Goal: Task Accomplishment & Management: Manage account settings

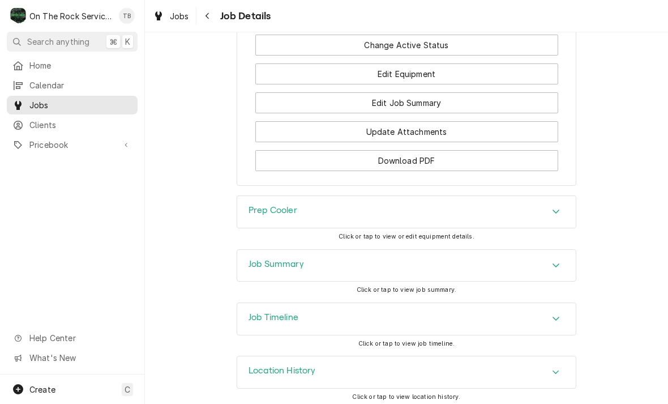
scroll to position [1437, 0]
click at [549, 217] on div "Prep Cooler" at bounding box center [406, 212] width 339 height 32
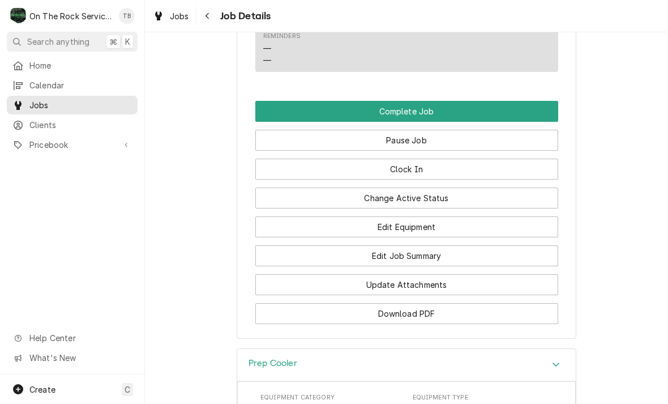
scroll to position [1280, 0]
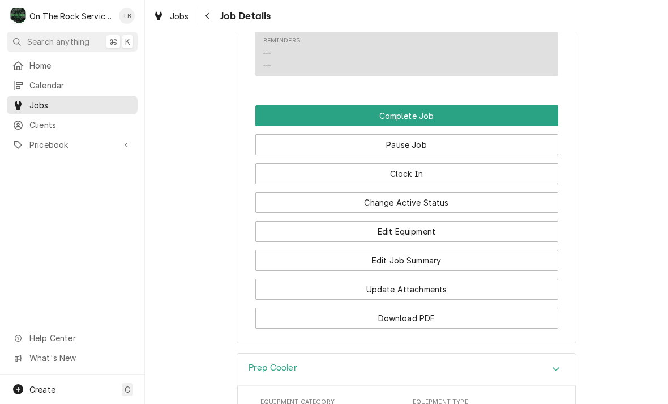
click at [422, 261] on button "Edit Job Summary" at bounding box center [406, 260] width 303 height 21
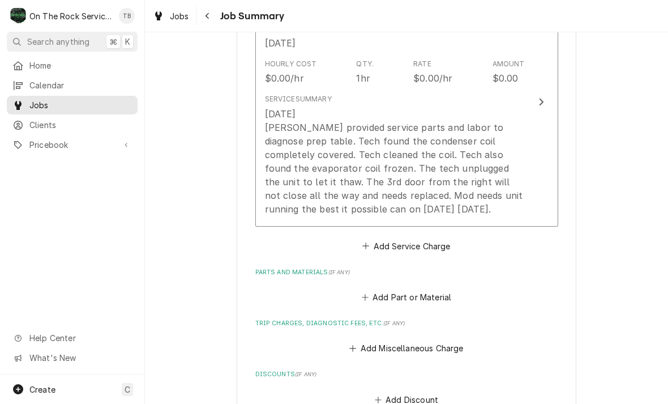
scroll to position [347, 0]
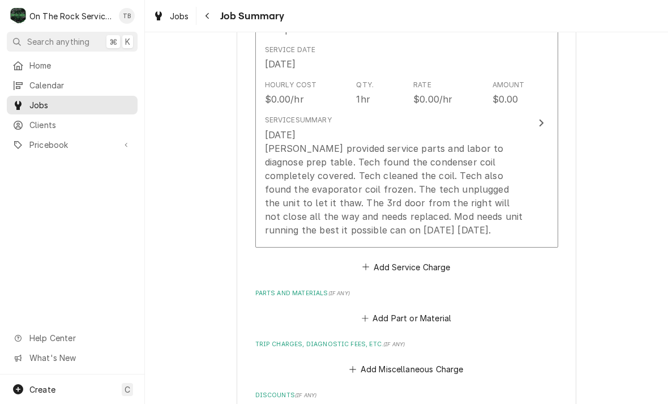
click at [390, 235] on div "Service Summary 10/12/2025 Ray provided service parts and labor to diagnose pre…" at bounding box center [395, 175] width 260 height 130
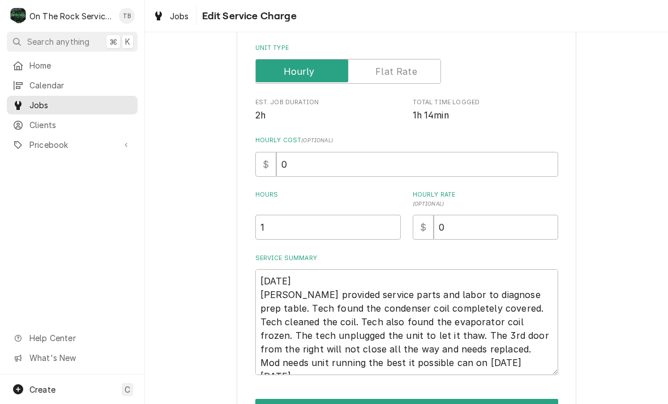
type textarea "x"
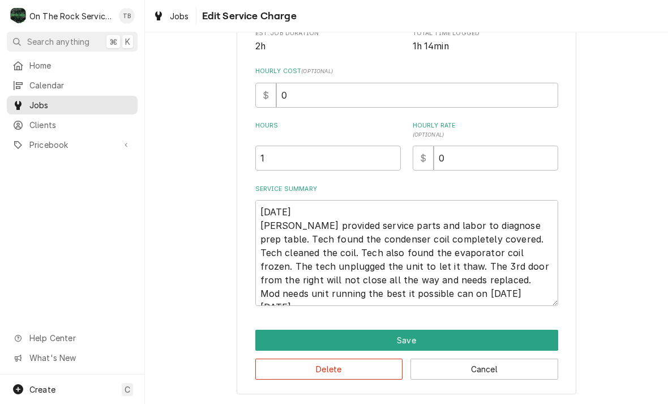
scroll to position [227, 0]
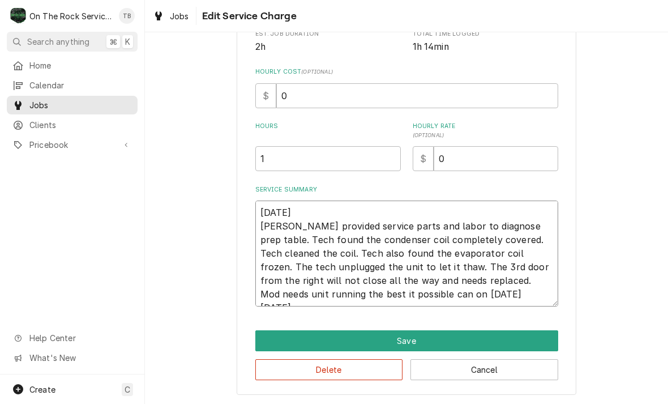
click at [481, 299] on textarea "10/12/2025 Ray provided service parts and labor to diagnose prep table. Tech fo…" at bounding box center [406, 253] width 303 height 106
type textarea "10/12/2025 Ray provided service parts and labor to diagnose prep table. Tech fo…"
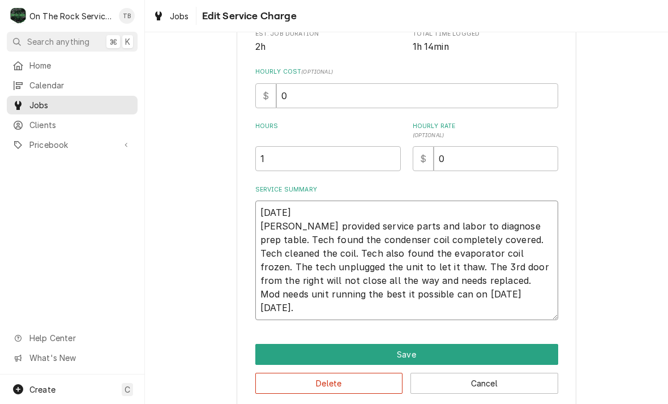
type textarea "x"
type textarea "10/12/2025 Ray provided service parts and labor to diagnose prep table. Tech fo…"
type textarea "x"
type textarea "10/12/2025 Ray provided service parts and labor to diagnose prep table. Tech fo…"
type textarea "x"
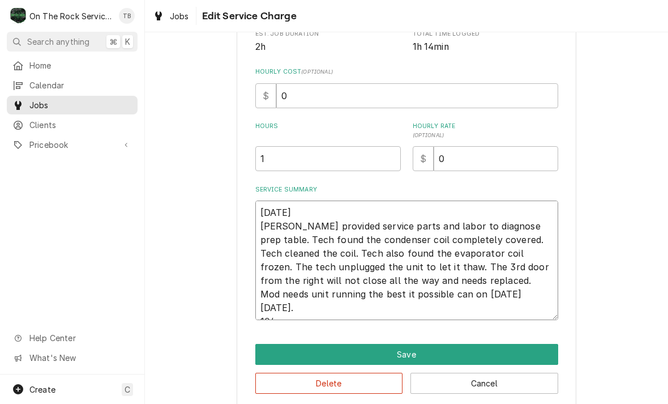
type textarea "10/12/2025 Ray provided service parts and labor to diagnose prep table. Tech fo…"
type textarea "x"
type textarea "10/12/2025 Ray provided service parts and labor to diagnose prep table. Tech fo…"
type textarea "x"
type textarea "10/12/2025 Ray provided service parts and labor to diagnose prep table. Tech fo…"
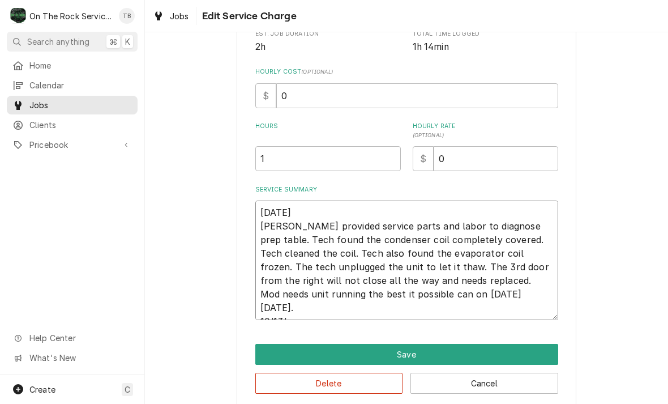
type textarea "x"
type textarea "10/12/2025 Ray provided service parts and labor to diagnose prep table. Tech fo…"
type textarea "x"
type textarea "10/12/2025 Ray provided service parts and labor to diagnose prep table. Tech fo…"
type textarea "x"
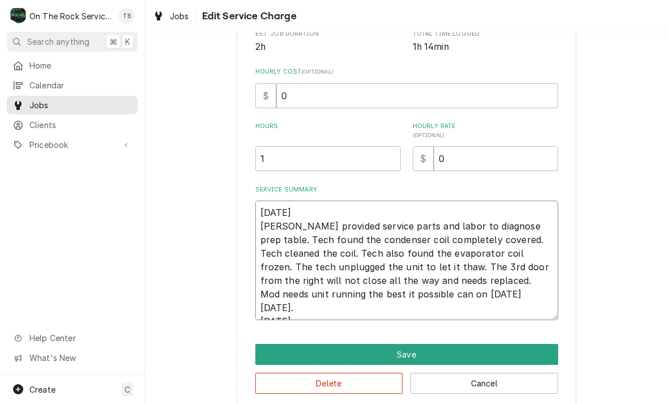
type textarea "10/12/2025 Ray provided service parts and labor to diagnose prep table. Tech fo…"
type textarea "x"
type textarea "10/12/2025 Ray provided service parts and labor to diagnose prep table. Tech fo…"
type textarea "x"
type textarea "10/12/2025 Ray provided service parts and labor to diagnose prep table. Tech fo…"
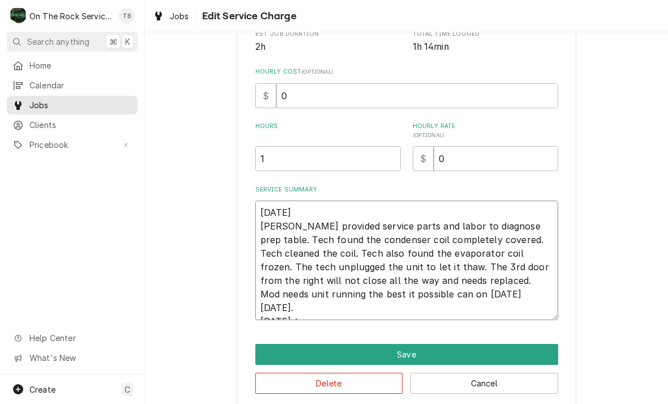
type textarea "x"
type textarea "10/12/2025 Ray provided service parts and labor to diagnose prep table. Tech fo…"
type textarea "x"
type textarea "10/12/2025 Ray provided service parts and labor to diagnose prep table. Tech fo…"
type textarea "x"
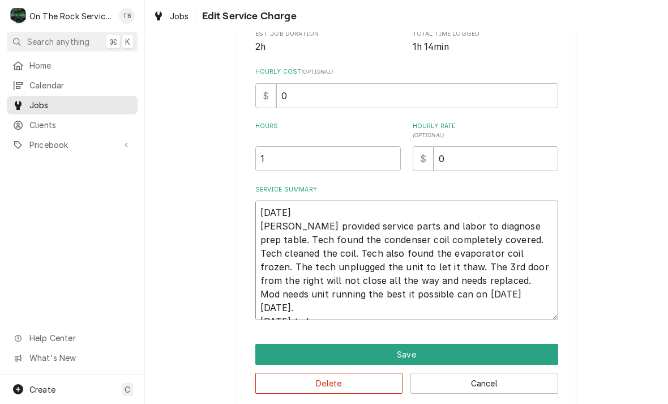
type textarea "10/12/2025 Ray provided service parts and labor to diagnose prep table. Tech fo…"
type textarea "x"
type textarea "10/12/2025 Ray provided service parts and labor to diagnose prep table. Tech fo…"
type textarea "x"
type textarea "10/12/2025 Ray provided service parts and labor to diagnose prep table. Tech fo…"
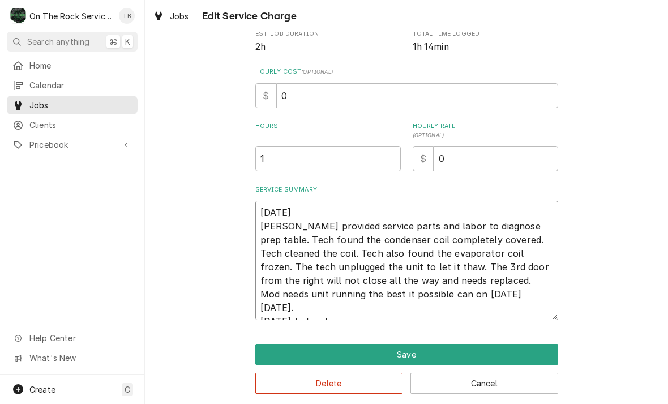
type textarea "x"
type textarea "10/12/2025 Ray provided service parts and labor to diagnose prep table. Tech fo…"
type textarea "x"
type textarea "10/12/2025 Ray provided service parts and labor to diagnose prep table. Tech fo…"
type textarea "x"
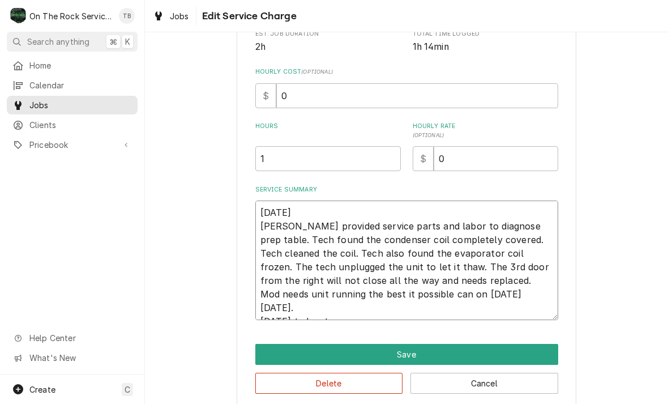
type textarea "10/12/2025 Ray provided service parts and labor to diagnose prep table. Tech fo…"
type textarea "x"
type textarea "10/12/2025 Ray provided service parts and labor to diagnose prep table. Tech fo…"
type textarea "x"
type textarea "10/12/2025 Ray provided service parts and labor to diagnose prep table. Tech fo…"
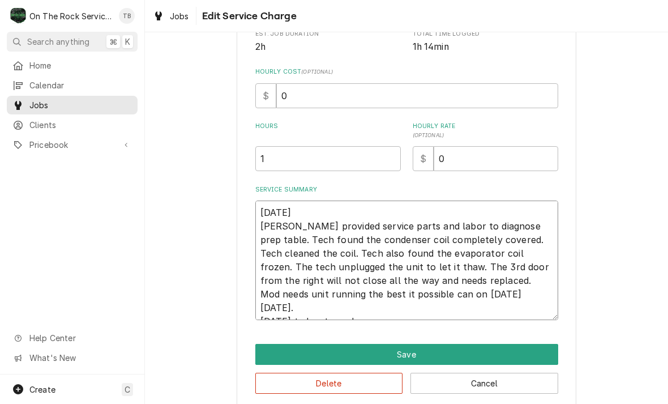
type textarea "x"
type textarea "10/12/2025 Ray provided service parts and labor to diagnose prep table. Tech fo…"
type textarea "x"
type textarea "10/12/2025 Ray provided service parts and labor to diagnose prep table. Tech fo…"
type textarea "x"
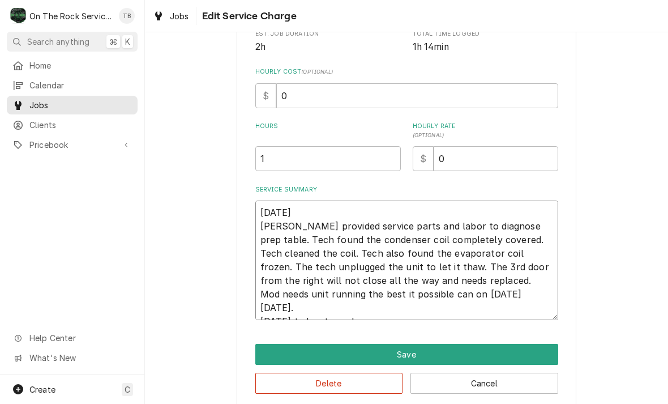
type textarea "10/12/2025 Ray provided service parts and labor to diagnose prep table. Tech fo…"
type textarea "x"
type textarea "10/12/2025 Ray provided service parts and labor to diagnose prep table. Tech fo…"
type textarea "x"
type textarea "10/12/2025 Ray provided service parts and labor to diagnose prep table. Tech fo…"
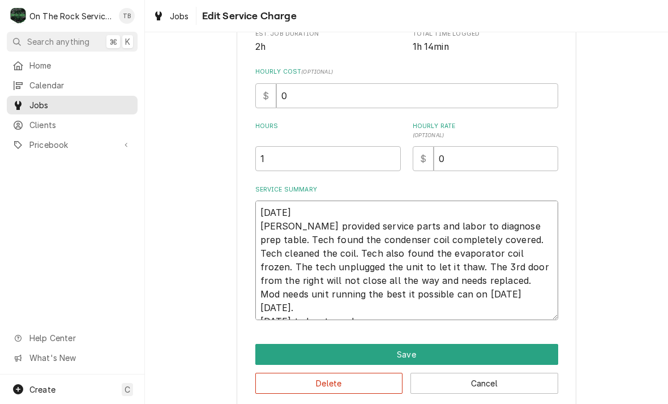
type textarea "x"
type textarea "10/12/2025 Ray provided service parts and labor to diagnose prep table. Tech fo…"
type textarea "x"
type textarea "10/12/2025 Ray provided service parts and labor to diagnose prep table. Tech fo…"
type textarea "x"
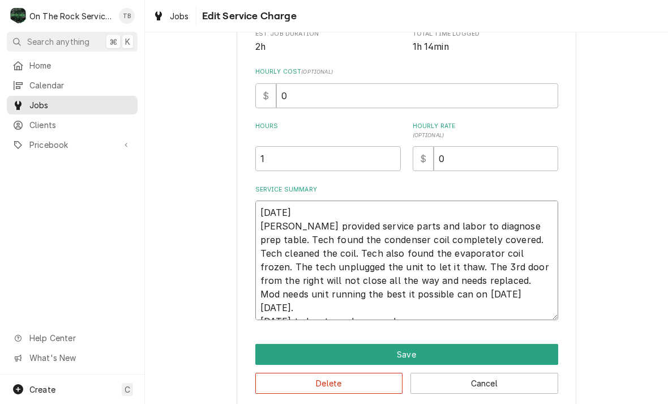
type textarea "10/12/2025 Ray provided service parts and labor to diagnose prep table. Tech fo…"
type textarea "x"
type textarea "10/12/2025 Ray provided service parts and labor to diagnose prep table. Tech fo…"
type textarea "x"
type textarea "10/12/2025 Ray provided service parts and labor to diagnose prep table. Tech fo…"
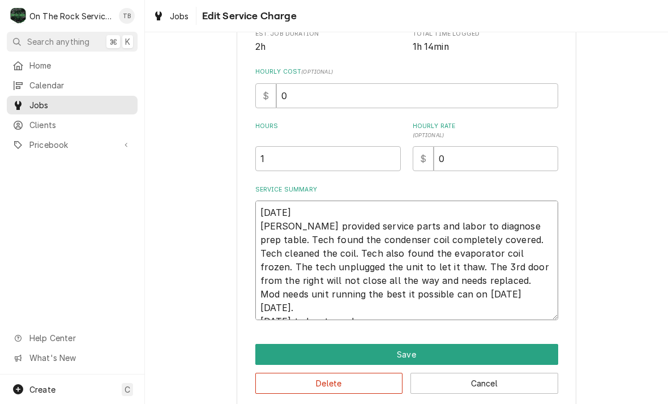
type textarea "x"
type textarea "10/12/2025 Ray provided service parts and labor to diagnose prep table. Tech fo…"
type textarea "x"
type textarea "10/12/2025 Ray provided service parts and labor to diagnose prep table. Tech fo…"
type textarea "x"
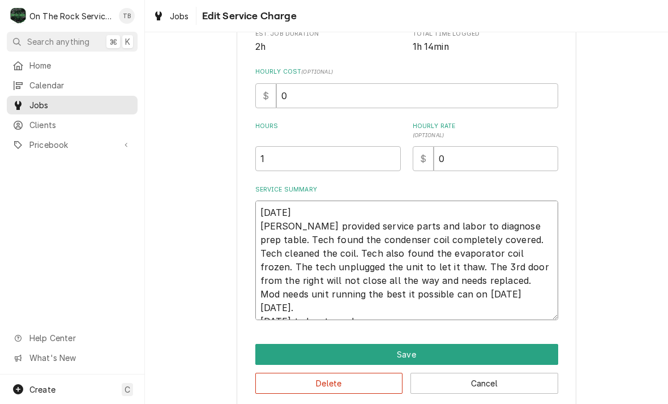
type textarea "10/12/2025 Ray provided service parts and labor to diagnose prep table. Tech fo…"
type textarea "x"
type textarea "10/12/2025 Ray provided service parts and labor to diagnose prep table. Tech fo…"
type textarea "x"
type textarea "10/12/2025 Ray provided service parts and labor to diagnose prep table. Tech fo…"
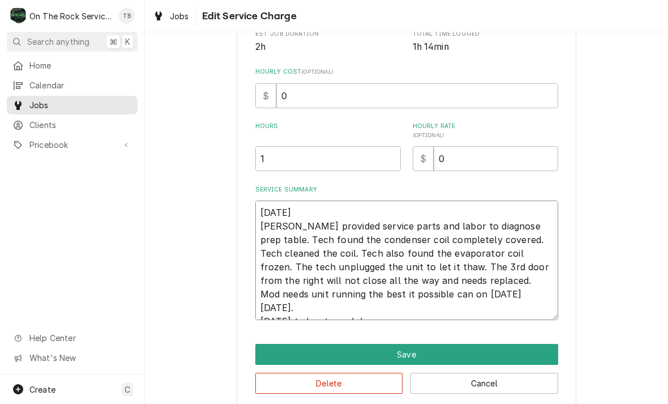
type textarea "x"
type textarea "10/12/2025 Ray provided service parts and labor to diagnose prep table. Tech fo…"
type textarea "x"
type textarea "10/12/2025 Ray provided service parts and labor to diagnose prep table. Tech fo…"
type textarea "x"
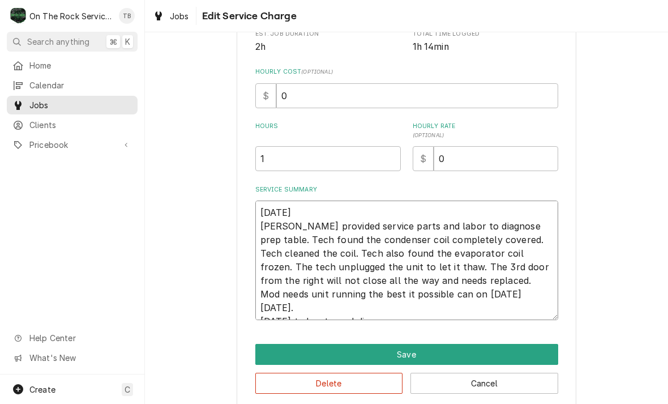
type textarea "10/12/2025 Ray provided service parts and labor to diagnose prep table. Tech fo…"
type textarea "x"
type textarea "10/12/2025 Ray provided service parts and labor to diagnose prep table. Tech fo…"
type textarea "x"
type textarea "10/12/2025 Ray provided service parts and labor to diagnose prep table. Tech fo…"
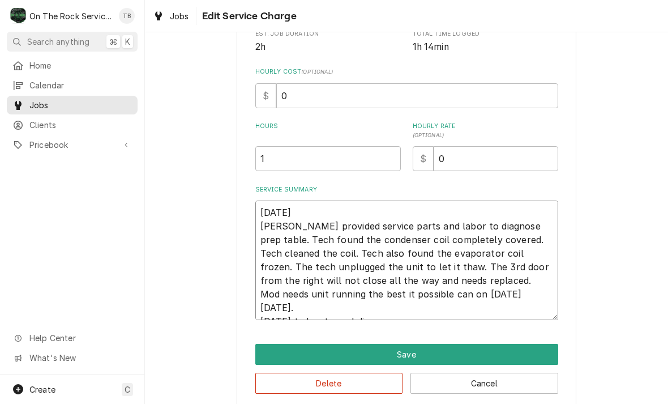
type textarea "x"
type textarea "10/12/2025 Ray provided service parts and labor to diagnose prep table. Tech fo…"
type textarea "x"
type textarea "10/12/2025 Ray provided service parts and labor to diagnose prep table. Tech fo…"
type textarea "x"
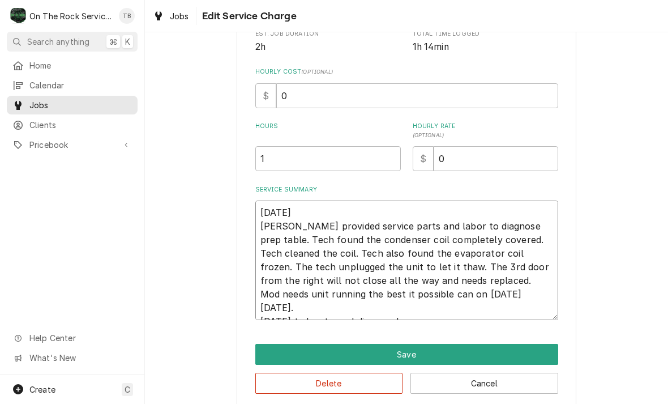
type textarea "10/12/2025 Ray provided service parts and labor to diagnose prep table. Tech fo…"
type textarea "x"
type textarea "10/12/2025 Ray provided service parts and labor to diagnose prep table. Tech fo…"
type textarea "x"
type textarea "10/12/2025 Ray provided service parts and labor to diagnose prep table. Tech fo…"
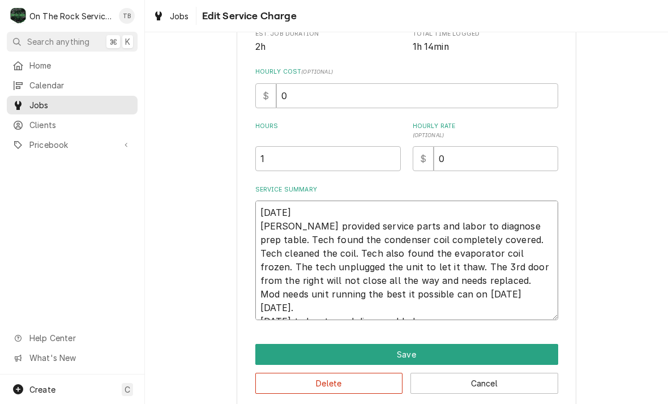
type textarea "x"
type textarea "10/12/2025 Ray provided service parts and labor to diagnose prep table. Tech fo…"
type textarea "x"
type textarea "10/12/2025 Ray provided service parts and labor to diagnose prep table. Tech fo…"
type textarea "x"
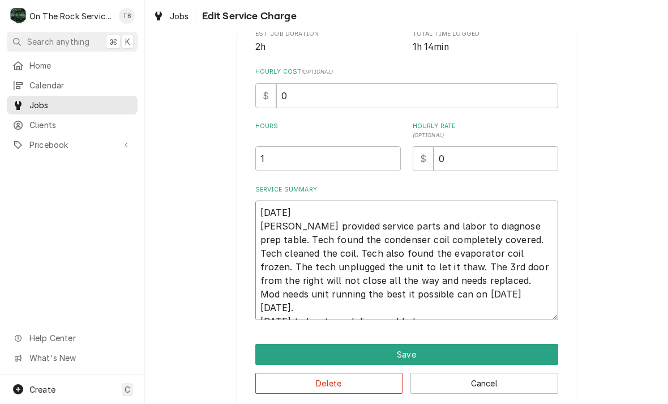
type textarea "10/12/2025 Ray provided service parts and labor to diagnose prep table. Tech fo…"
type textarea "x"
type textarea "10/12/2025 Ray provided service parts and labor to diagnose prep table. Tech fo…"
type textarea "x"
type textarea "10/12/2025 Ray provided service parts and labor to diagnose prep table. Tech fo…"
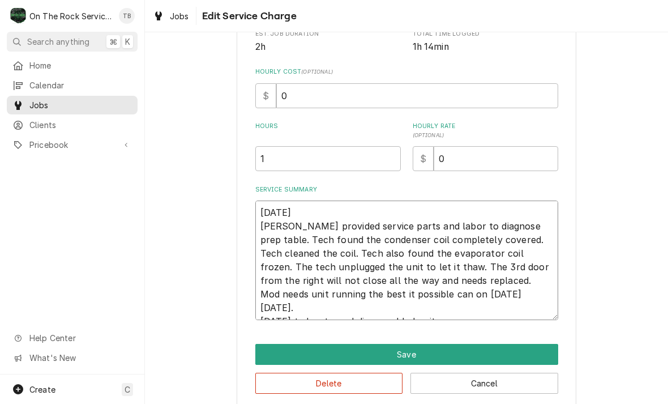
type textarea "x"
type textarea "10/12/2025 Ray provided service parts and labor to diagnose prep table. Tech fo…"
type textarea "x"
type textarea "10/12/2025 Ray provided service parts and labor to diagnose prep table. Tech fo…"
type textarea "x"
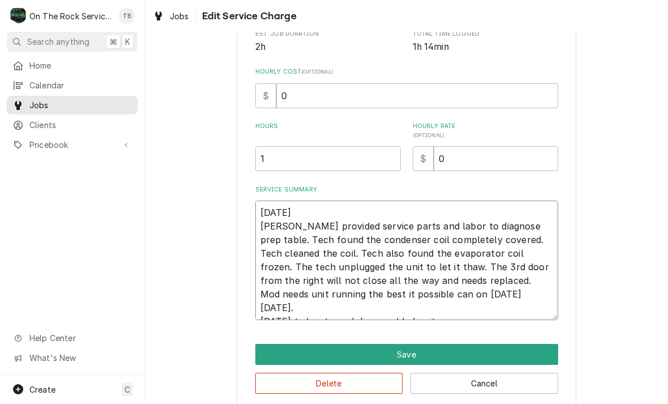
type textarea "10/12/2025 Ray provided service parts and labor to diagnose prep table. Tech fo…"
type textarea "x"
type textarea "10/12/2025 Ray provided service parts and labor to diagnose prep table. Tech fo…"
type textarea "x"
type textarea "10/12/2025 Ray provided service parts and labor to diagnose prep table. Tech fo…"
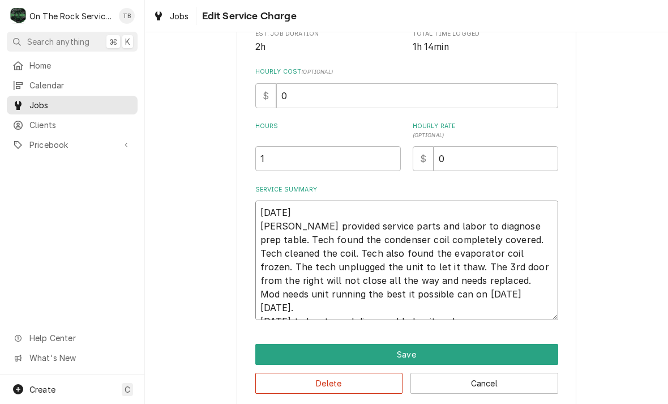
type textarea "x"
type textarea "10/12/2025 Ray provided service parts and labor to diagnose prep table. Tech fo…"
type textarea "x"
type textarea "10/12/2025 Ray provided service parts and labor to diagnose prep table. Tech fo…"
type textarea "x"
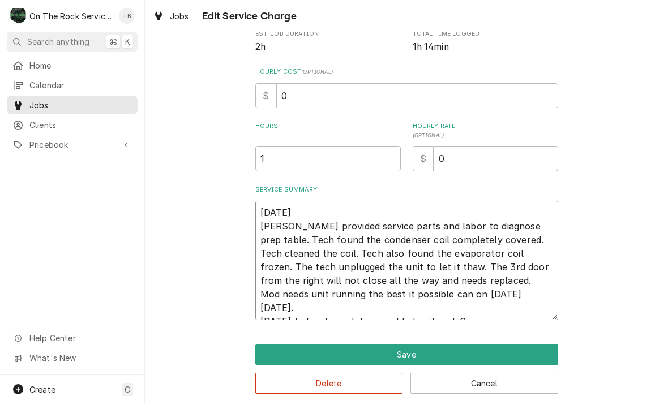
type textarea "10/12/2025 Ray provided service parts and labor to diagnose prep table. Tech fo…"
type textarea "x"
type textarea "10/12/2025 Ray provided service parts and labor to diagnose prep table. Tech fo…"
type textarea "x"
type textarea "10/12/2025 Ray provided service parts and labor to diagnose prep table. Tech fo…"
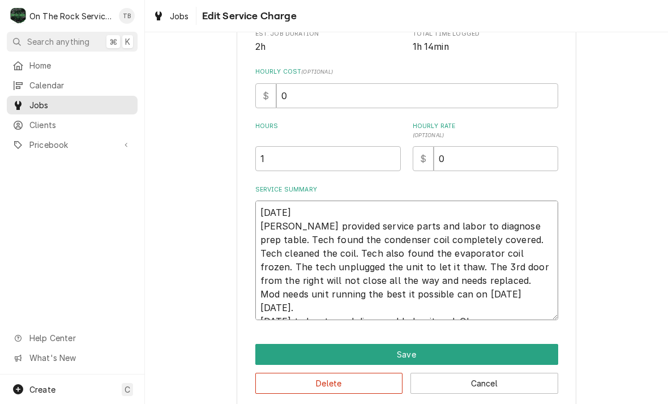
type textarea "x"
type textarea "10/12/2025 Ray provided service parts and labor to diagnose prep table. Tech fo…"
type textarea "x"
type textarea "10/12/2025 Ray provided service parts and labor to diagnose prep table. Tech fo…"
type textarea "x"
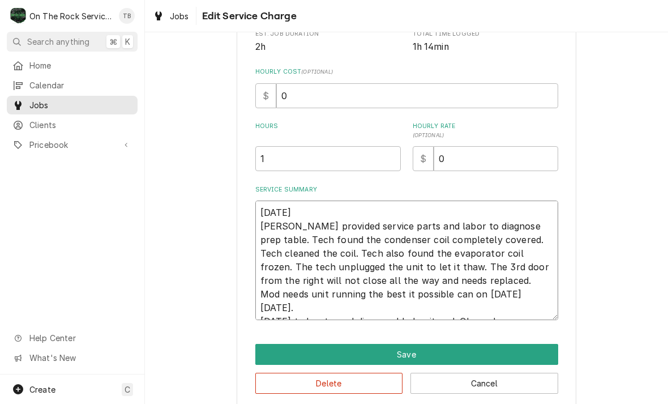
type textarea "10/12/2025 Ray provided service parts and labor to diagnose prep table. Tech fo…"
type textarea "x"
type textarea "10/12/2025 Ray provided service parts and labor to diagnose prep table. Tech fo…"
type textarea "x"
type textarea "10/12/2025 Ray provided service parts and labor to diagnose prep table. Tech fo…"
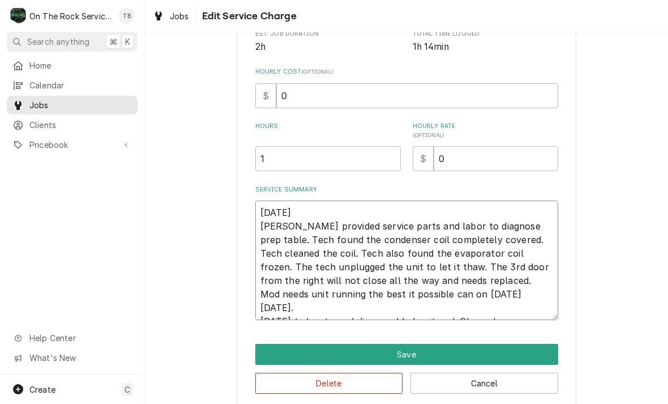
type textarea "x"
type textarea "10/12/2025 Ray provided service parts and labor to diagnose prep table. Tech fo…"
type textarea "x"
type textarea "10/12/2025 Ray provided service parts and labor to diagnose prep table. Tech fo…"
type textarea "x"
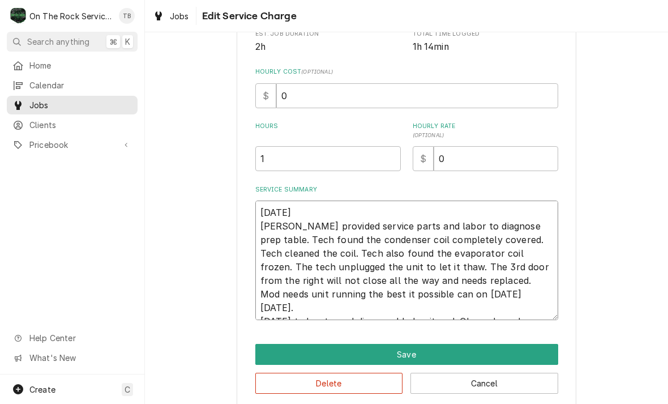
type textarea "10/12/2025 Ray provided service parts and labor to diagnose prep table. Tech fo…"
type textarea "x"
type textarea "10/12/2025 Ray provided service parts and labor to diagnose prep table. Tech fo…"
type textarea "x"
type textarea "10/12/2025 Ray provided service parts and labor to diagnose prep table. Tech fo…"
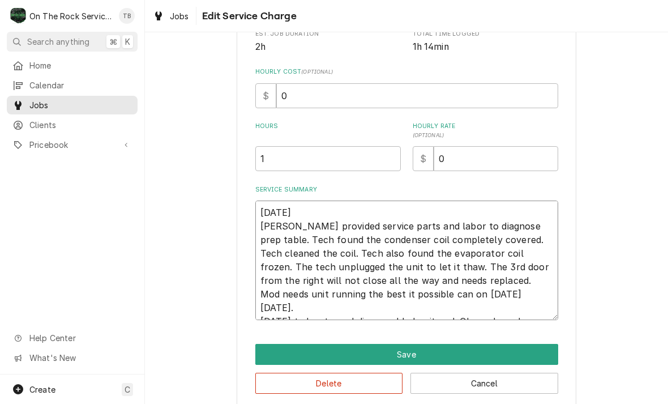
type textarea "x"
type textarea "10/12/2025 Ray provided service parts and labor to diagnose prep table. Tech fo…"
type textarea "x"
type textarea "10/12/2025 Ray provided service parts and labor to diagnose prep table. Tech fo…"
type textarea "x"
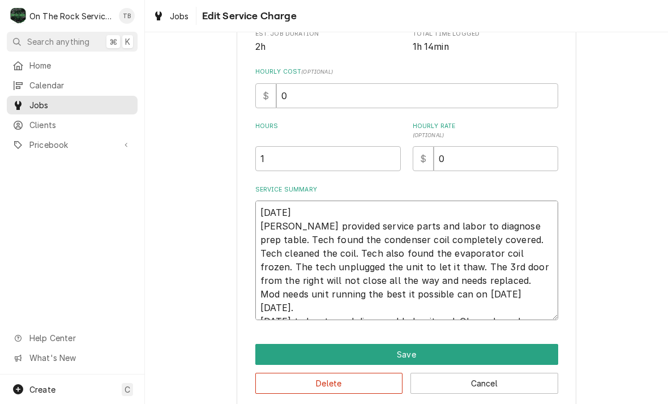
type textarea "10/12/2025 Ray provided service parts and labor to diagnose prep table. Tech fo…"
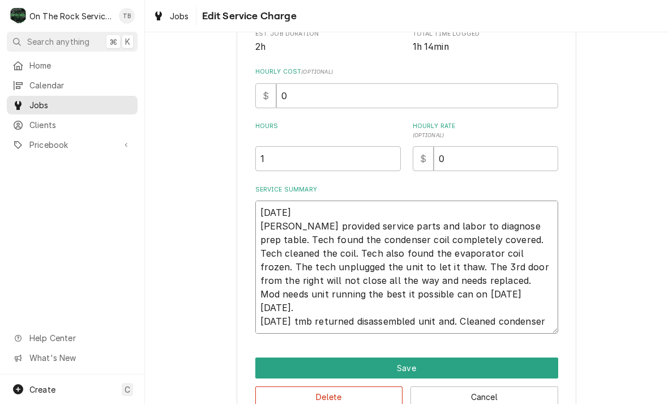
type textarea "x"
type textarea "10/12/2025 Ray provided service parts and labor to diagnose prep table. Tech fo…"
type textarea "x"
type textarea "10/12/2025 Ray provided service parts and labor to diagnose prep table. Tech fo…"
type textarea "x"
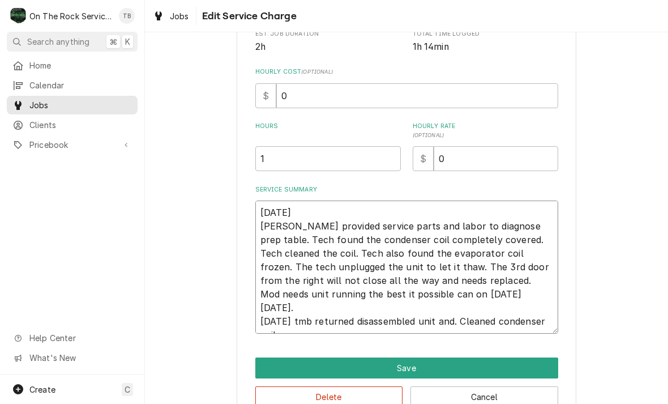
type textarea "10/12/2025 Ray provided service parts and labor to diagnose prep table. Tech fo…"
type textarea "x"
type textarea "10/12/2025 Ray provided service parts and labor to diagnose prep table. Tech fo…"
type textarea "x"
type textarea "10/12/2025 Ray provided service parts and labor to diagnose prep table. Tech fo…"
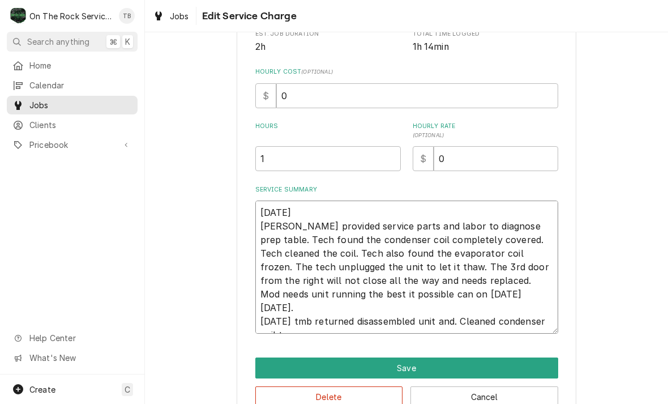
type textarea "x"
type textarea "10/12/2025 Ray provided service parts and labor to diagnose prep table. Tech fo…"
type textarea "x"
type textarea "10/12/2025 Ray provided service parts and labor to diagnose prep table. Tech fo…"
type textarea "x"
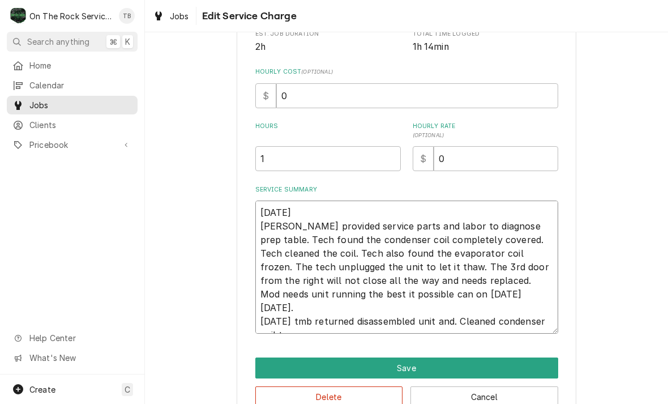
type textarea "10/12/2025 Ray provided service parts and labor to diagnose prep table. Tech fo…"
type textarea "x"
type textarea "10/12/2025 Ray provided service parts and labor to diagnose prep table. Tech fo…"
type textarea "x"
type textarea "10/12/2025 Ray provided service parts and labor to diagnose prep table. Tech fo…"
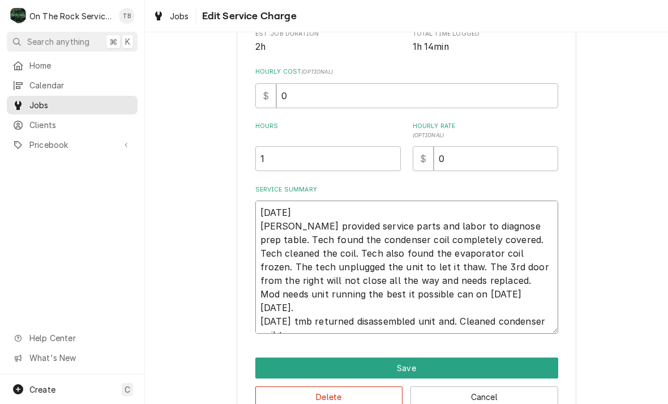
type textarea "x"
type textarea "10/12/2025 Ray provided service parts and labor to diagnose prep table. Tech fo…"
type textarea "x"
type textarea "10/12/2025 Ray provided service parts and labor to diagnose prep table. Tech fo…"
type textarea "x"
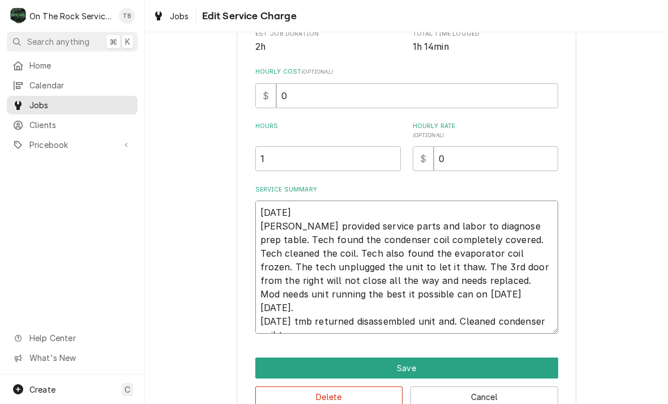
type textarea "10/12/2025 Ray provided service parts and labor to diagnose prep table. Tech fo…"
type textarea "x"
type textarea "10/12/2025 Ray provided service parts and labor to diagnose prep table. Tech fo…"
type textarea "x"
type textarea "10/12/2025 Ray provided service parts and labor to diagnose prep table. Tech fo…"
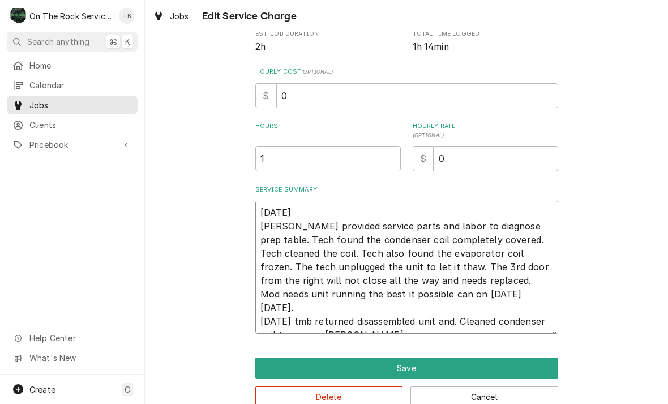
type textarea "x"
type textarea "10/12/2025 Ray provided service parts and labor to diagnose prep table. Tech fo…"
type textarea "x"
type textarea "10/12/2025 Ray provided service parts and labor to diagnose prep table. Tech fo…"
type textarea "x"
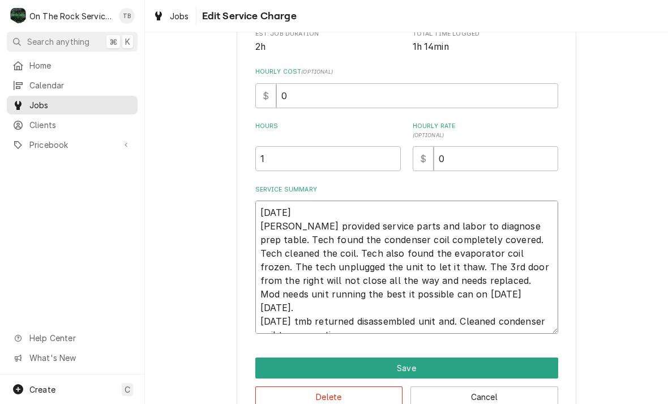
type textarea "10/12/2025 Ray provided service parts and labor to diagnose prep table. Tech fo…"
type textarea "x"
type textarea "10/12/2025 Ray provided service parts and labor to diagnose prep table. Tech fo…"
type textarea "x"
type textarea "10/12/2025 Ray provided service parts and labor to diagnose prep table. Tech fo…"
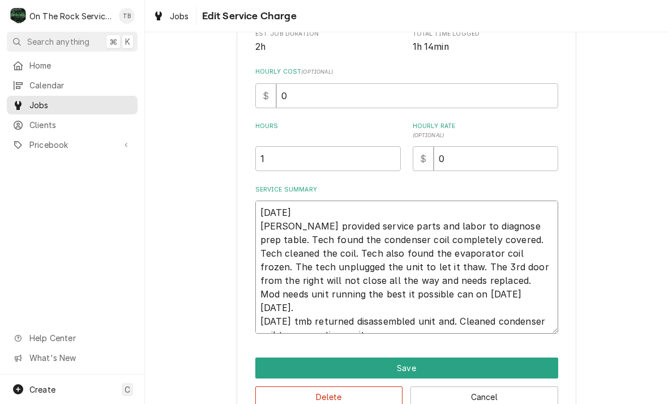
type textarea "x"
type textarea "10/12/2025 Ray provided service parts and labor to diagnose prep table. Tech fo…"
type textarea "x"
type textarea "10/12/2025 Ray provided service parts and labor to diagnose prep table. Tech fo…"
type textarea "x"
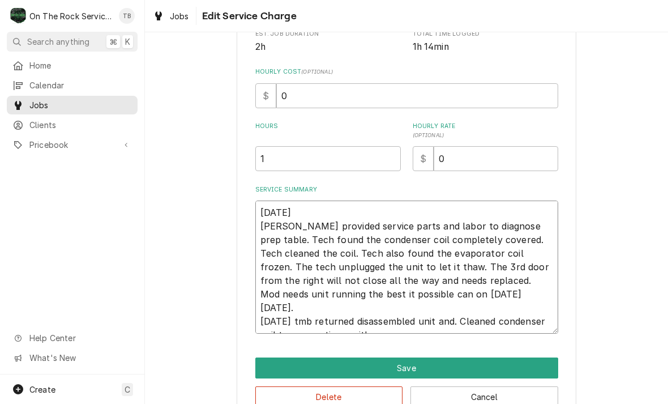
type textarea "10/12/2025 Ray provided service parts and labor to diagnose prep table. Tech fo…"
type textarea "x"
type textarea "10/12/2025 Ray provided service parts and labor to diagnose prep table. Tech fo…"
type textarea "x"
type textarea "10/12/2025 Ray provided service parts and labor to diagnose prep table. Tech fo…"
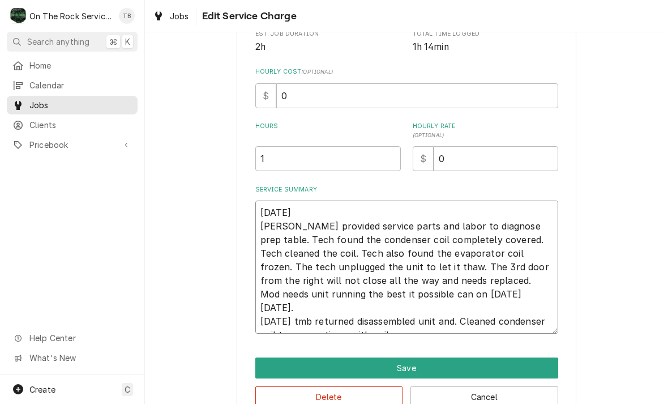
type textarea "x"
type textarea "10/12/2025 Ray provided service parts and labor to diagnose prep table. Tech fo…"
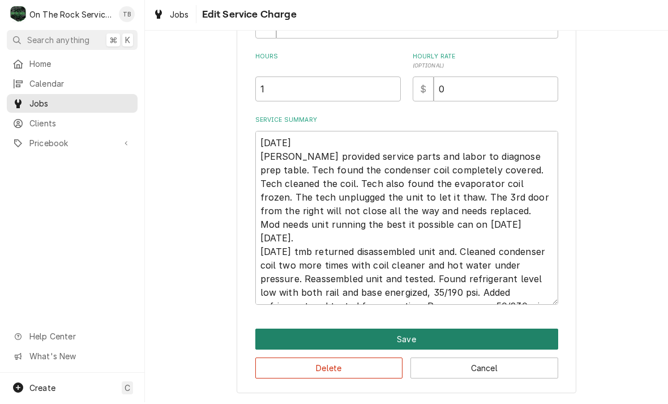
click at [403, 340] on button "Save" at bounding box center [406, 340] width 303 height 21
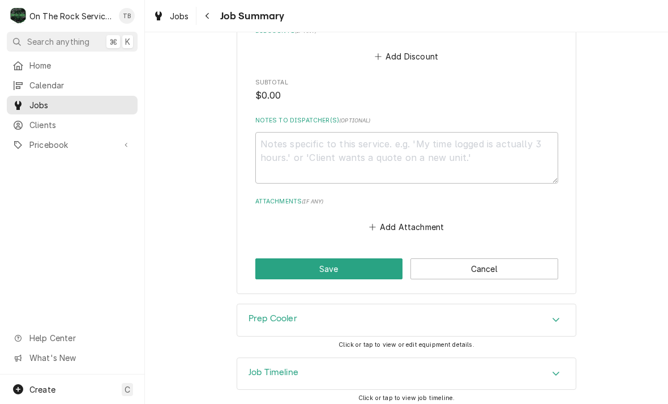
scroll to position [770, 0]
click at [401, 221] on button "Add Attachment" at bounding box center [406, 227] width 79 height 16
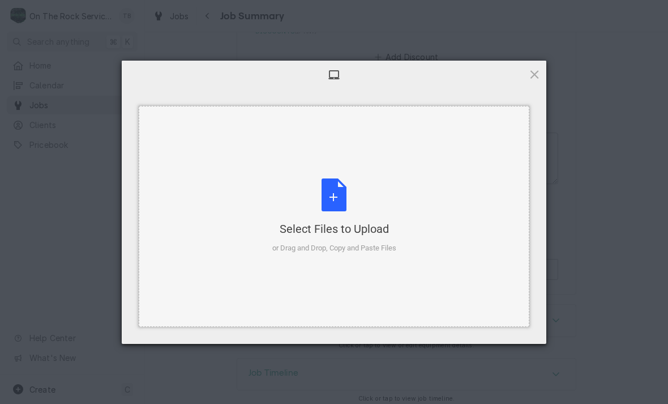
click at [339, 199] on div "Select Files to Upload or Drag and Drop, Copy and Paste Files" at bounding box center [334, 215] width 124 height 75
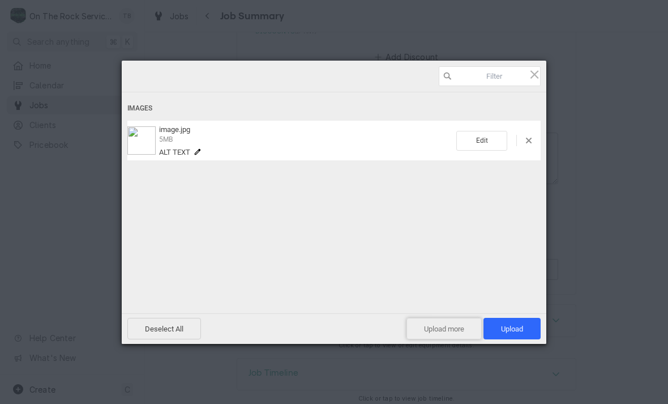
click at [445, 331] on span "Upload more" at bounding box center [444, 329] width 75 height 22
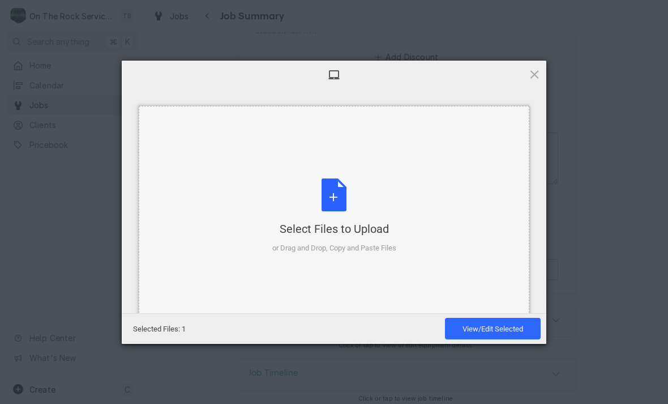
click at [345, 200] on div "Select Files to Upload or Drag and Drop, Copy and Paste Files" at bounding box center [334, 215] width 124 height 75
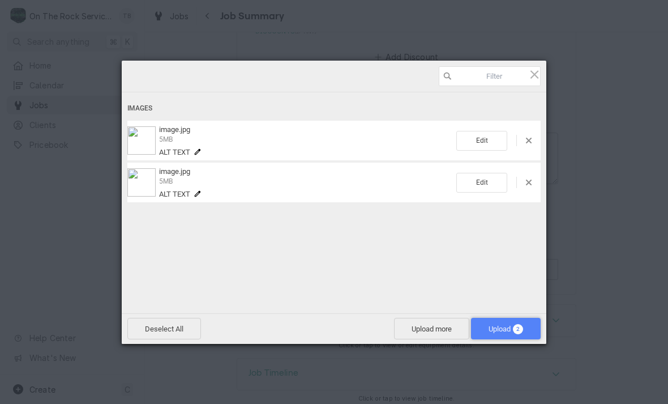
click at [495, 332] on span "Upload 2" at bounding box center [506, 328] width 35 height 8
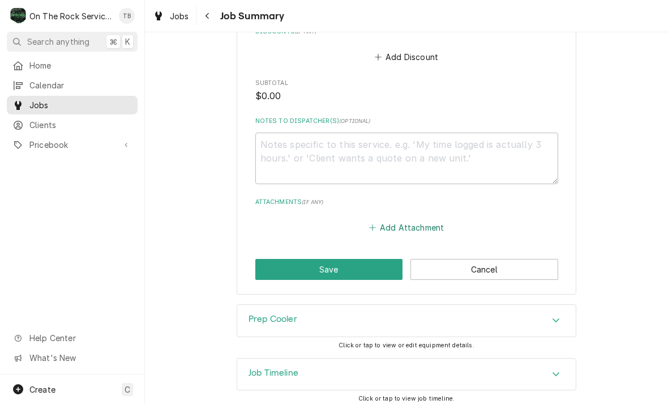
click at [416, 221] on button "Add Attachment" at bounding box center [406, 227] width 79 height 16
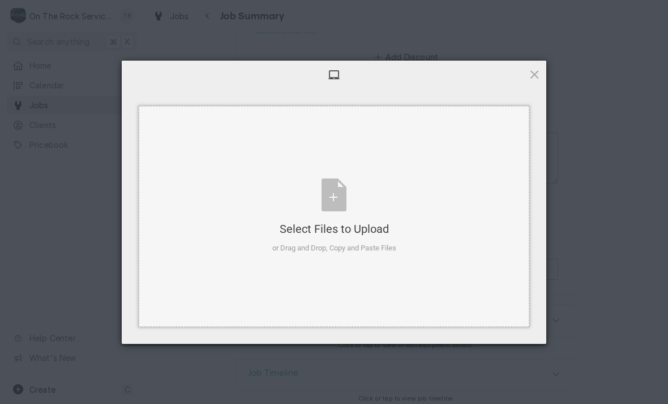
click at [340, 198] on div "Select Files to Upload or Drag and Drop, Copy and Paste Files" at bounding box center [334, 215] width 124 height 75
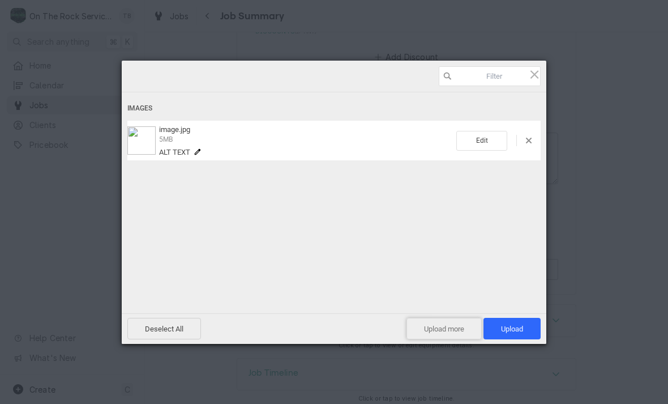
click at [449, 335] on span "Upload more" at bounding box center [444, 329] width 75 height 22
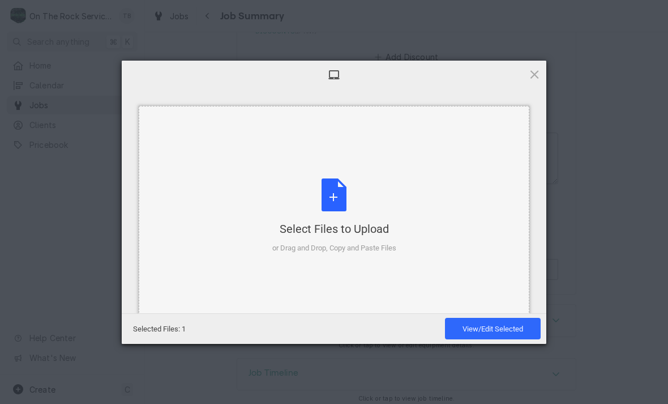
click at [337, 203] on div "Select Files to Upload or Drag and Drop, Copy and Paste Files" at bounding box center [334, 215] width 124 height 75
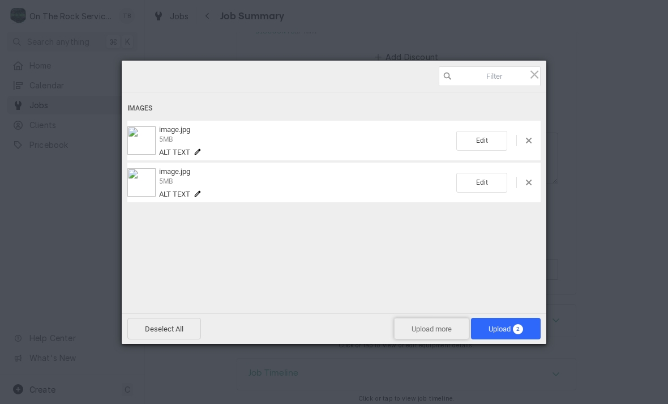
click at [442, 330] on span "Upload more" at bounding box center [431, 329] width 75 height 22
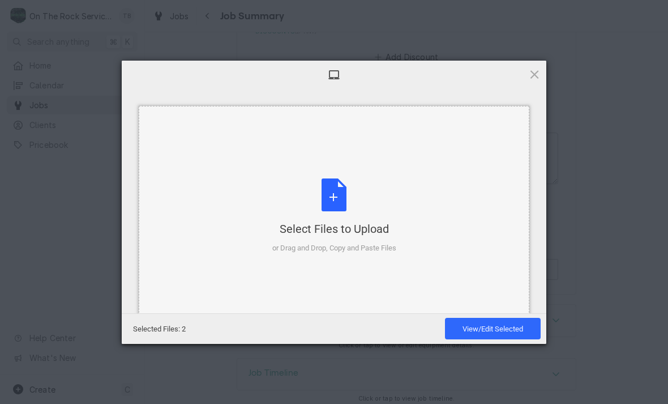
click at [331, 205] on div "Select Files to Upload or Drag and Drop, Copy and Paste Files" at bounding box center [334, 215] width 124 height 75
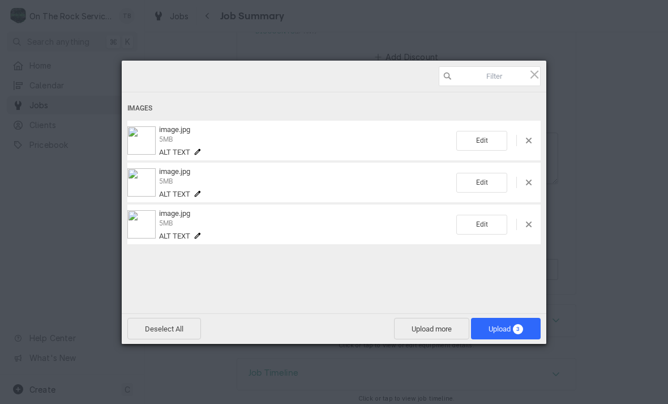
click at [441, 325] on div "Prep Cooler" at bounding box center [406, 321] width 339 height 32
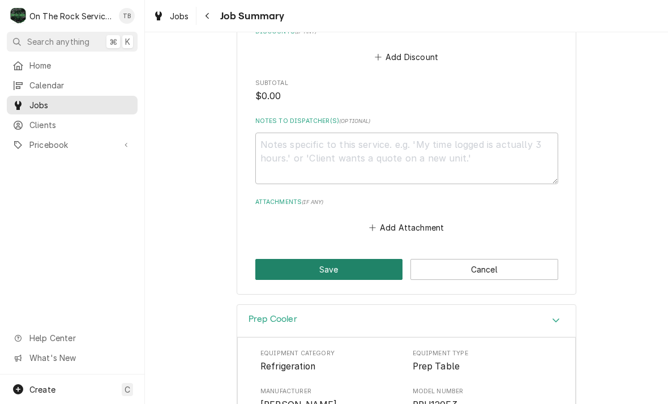
click at [373, 263] on button "Save" at bounding box center [329, 269] width 148 height 21
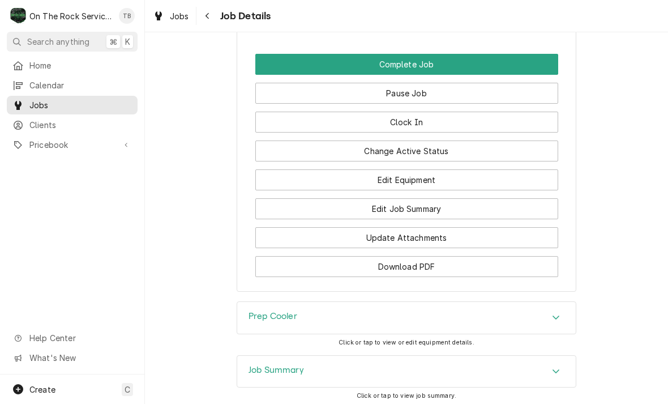
scroll to position [1332, 0]
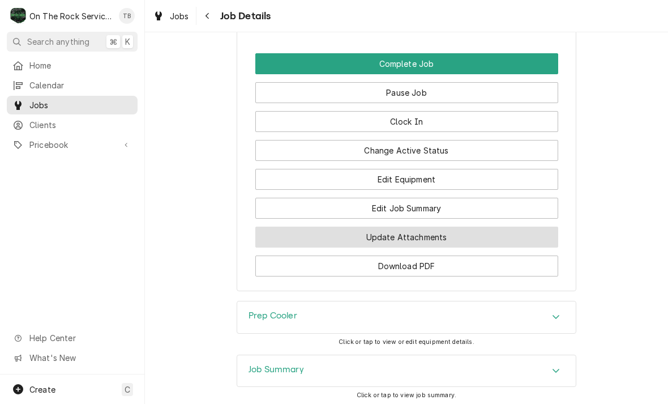
click at [405, 234] on button "Update Attachments" at bounding box center [406, 237] width 303 height 21
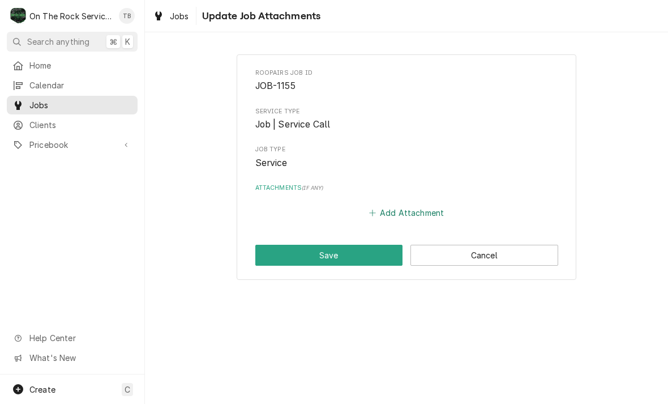
click at [415, 214] on button "Add Attachment" at bounding box center [406, 213] width 79 height 16
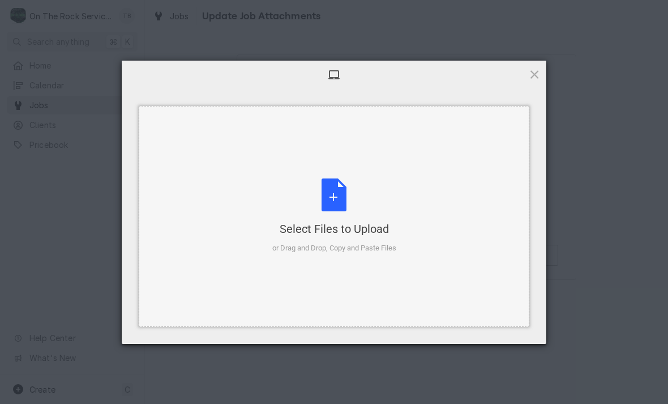
click at [349, 204] on div "Select Files to Upload or Drag and Drop, Copy and Paste Files" at bounding box center [334, 215] width 124 height 75
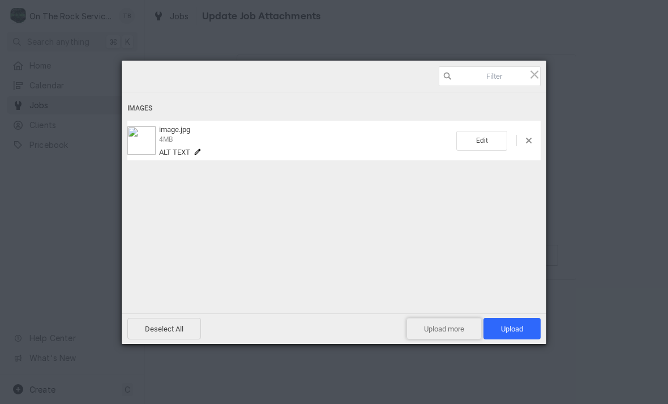
click at [437, 327] on span "Upload more" at bounding box center [444, 329] width 75 height 22
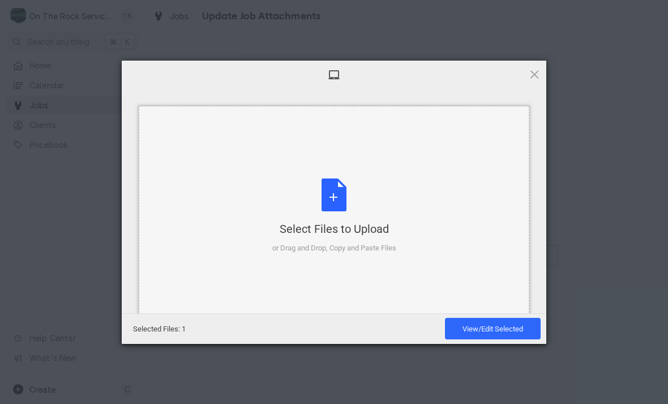
click at [332, 205] on div "Select Files to Upload or Drag and Drop, Copy and Paste Files" at bounding box center [334, 215] width 124 height 75
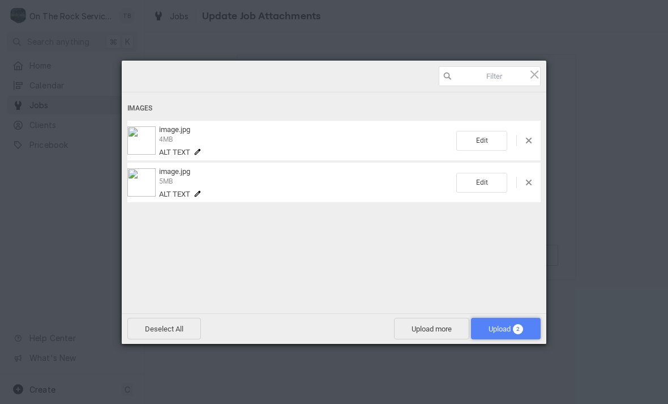
click at [505, 332] on span "Upload 2" at bounding box center [506, 328] width 35 height 8
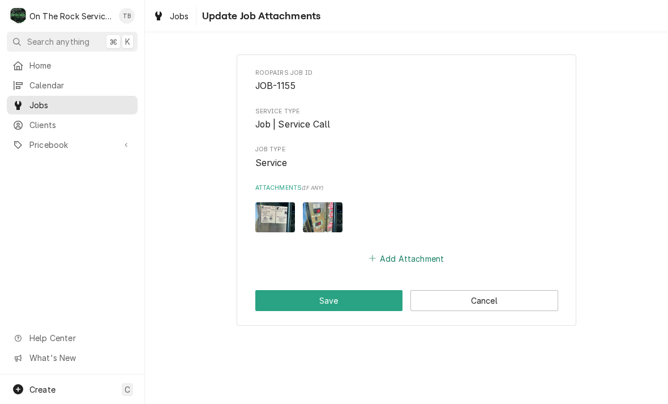
click at [405, 250] on button "Add Attachment" at bounding box center [406, 258] width 79 height 16
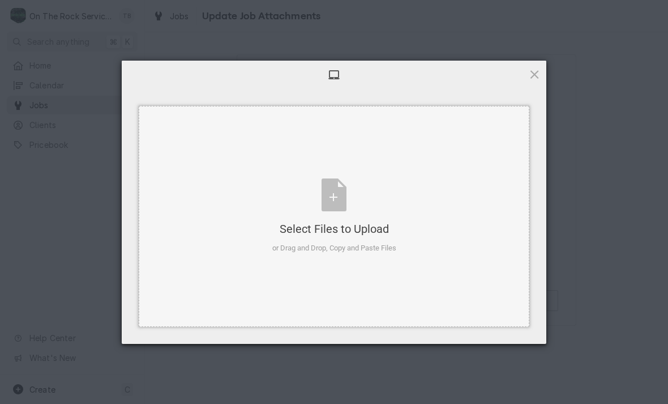
click at [330, 192] on div "Select Files to Upload or Drag and Drop, Copy and Paste Files" at bounding box center [334, 215] width 124 height 75
click at [250, 119] on div "Select Files to Upload or Drag and Drop, Copy and Paste Files" at bounding box center [334, 216] width 391 height 221
click at [332, 204] on div "Select Files to Upload or Drag and Drop, Copy and Paste Files" at bounding box center [334, 215] width 124 height 75
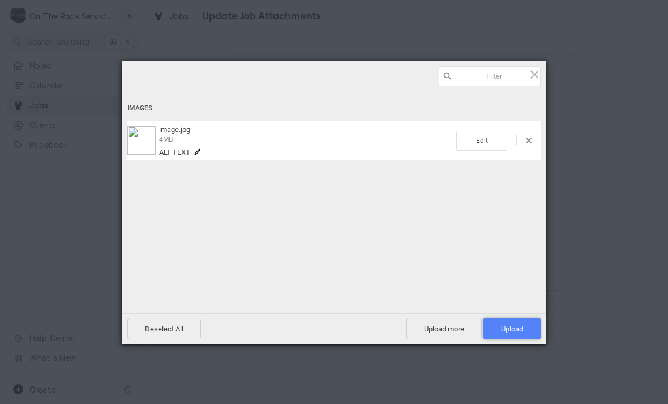
click at [517, 329] on span "Upload 1" at bounding box center [512, 328] width 22 height 8
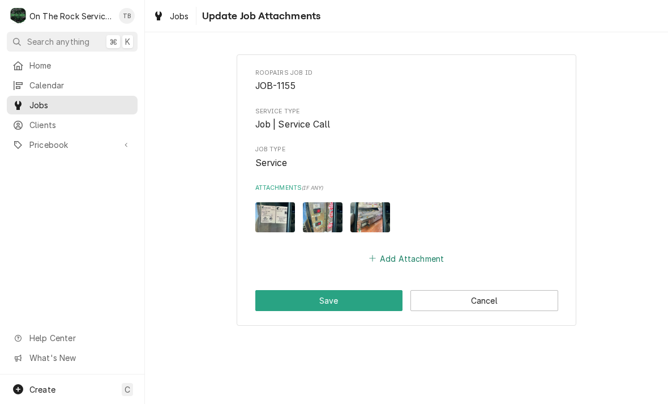
click at [399, 258] on button "Add Attachment" at bounding box center [406, 258] width 79 height 16
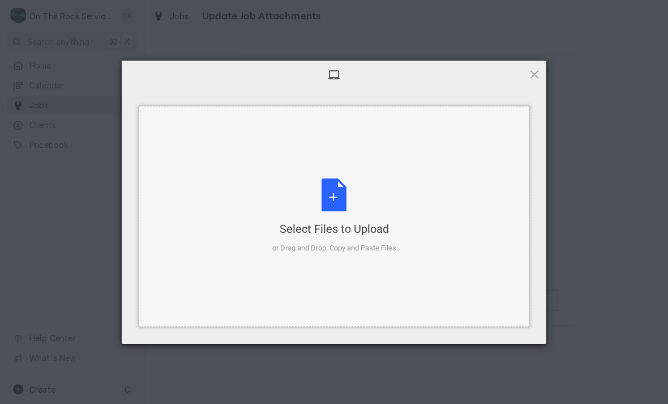
click at [339, 209] on div "Select Files to Upload or Drag and Drop, Copy and Paste Files" at bounding box center [334, 215] width 124 height 75
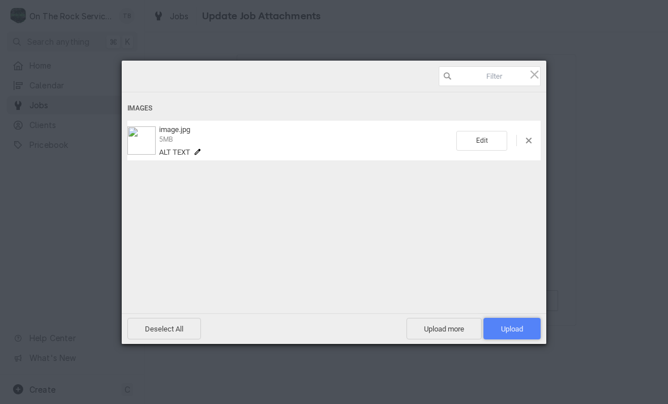
click at [514, 328] on span "Upload 1" at bounding box center [512, 328] width 22 height 8
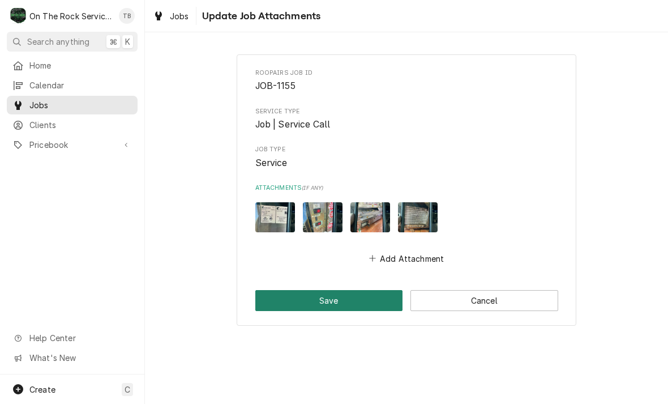
click at [283, 293] on button "Save" at bounding box center [329, 300] width 148 height 21
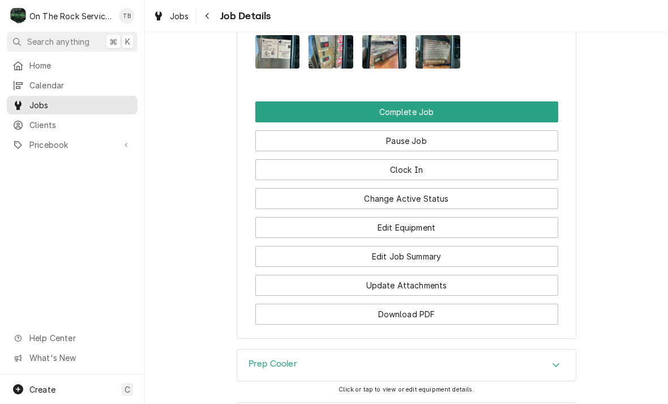
scroll to position [1360, 0]
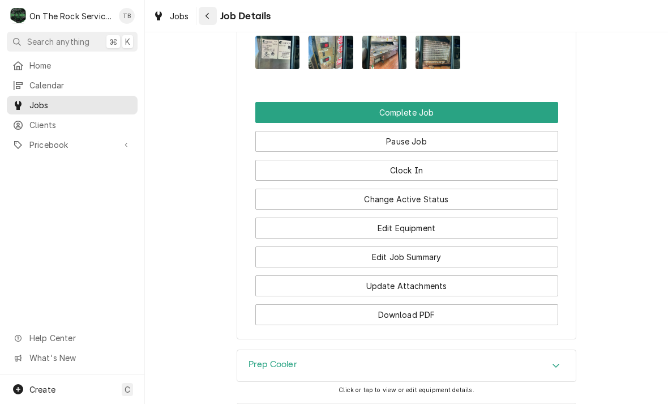
click at [211, 14] on div "Navigate back" at bounding box center [207, 15] width 11 height 11
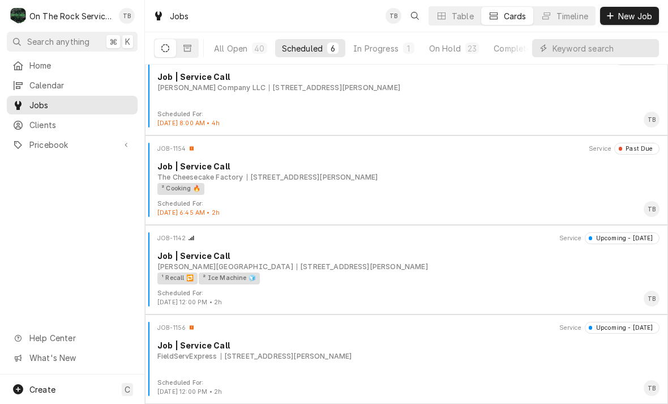
scroll to position [198, 0]
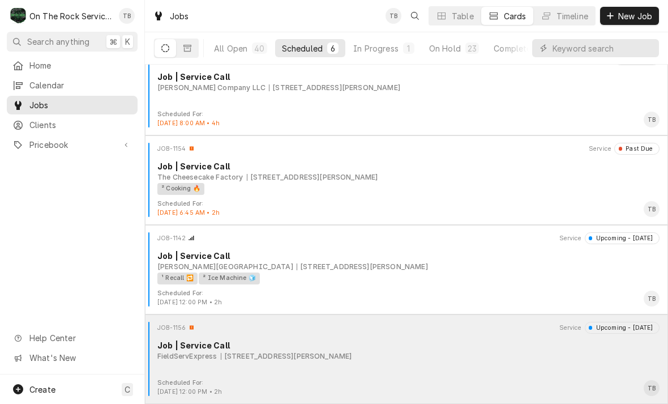
click at [212, 345] on div "Job | Service Call" at bounding box center [408, 345] width 502 height 12
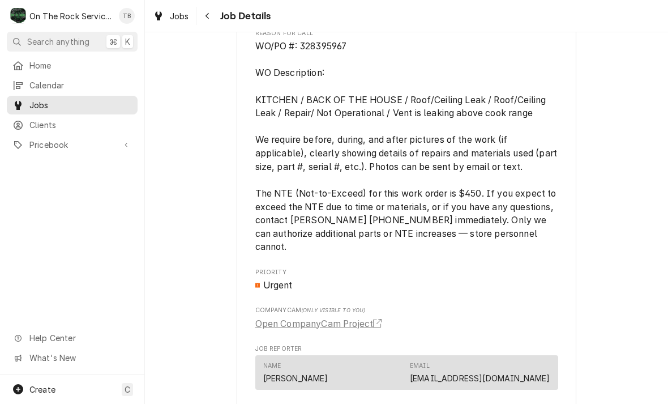
scroll to position [511, 0]
